Goal: Transaction & Acquisition: Purchase product/service

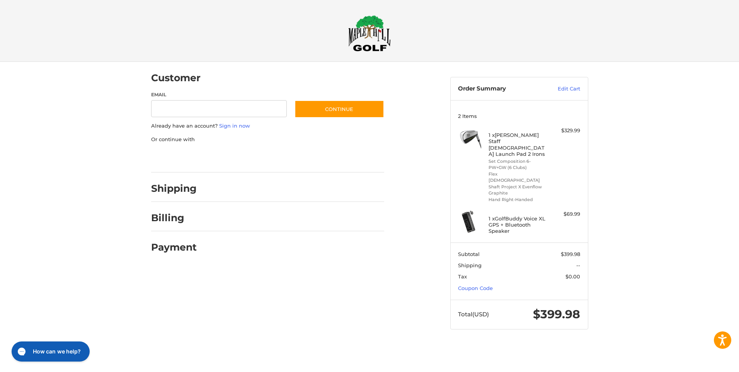
click at [0, 344] on div at bounding box center [0, 344] width 0 height 0
click at [560, 87] on link "Edit Cart" at bounding box center [560, 89] width 39 height 8
